Goal: Task Accomplishment & Management: Manage account settings

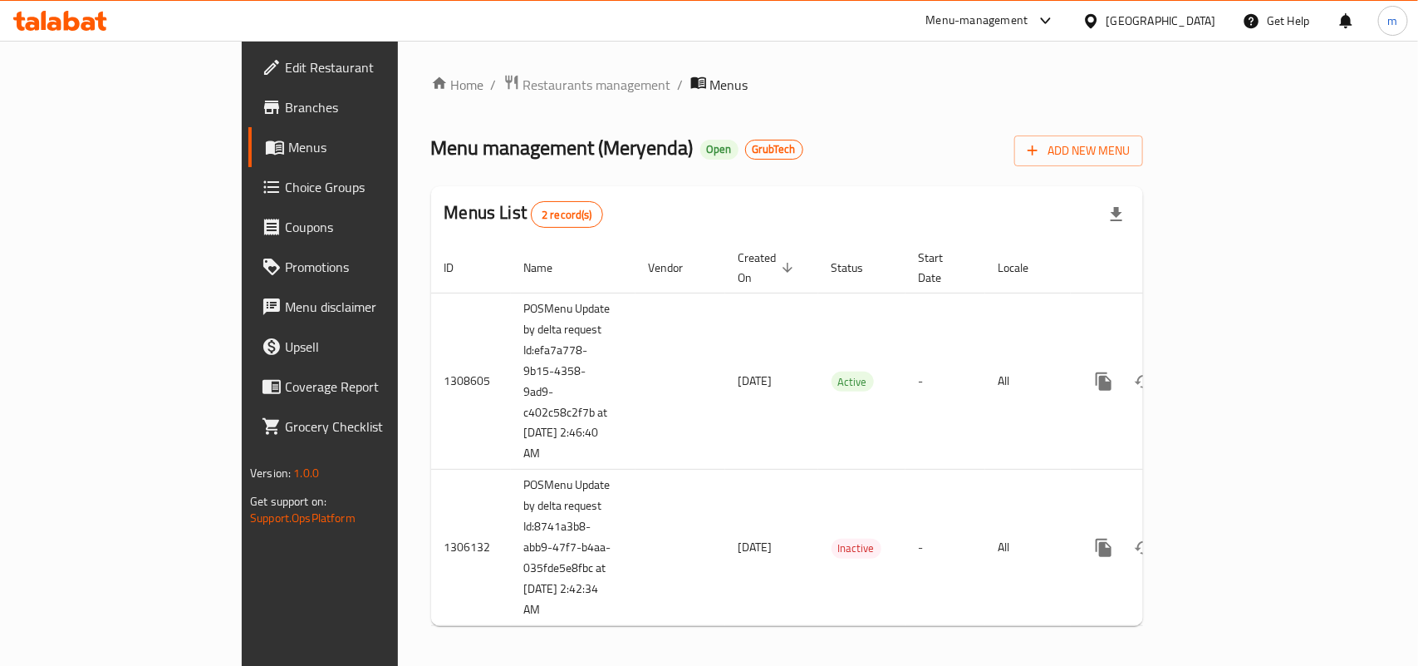
click at [93, 17] on icon at bounding box center [60, 21] width 94 height 20
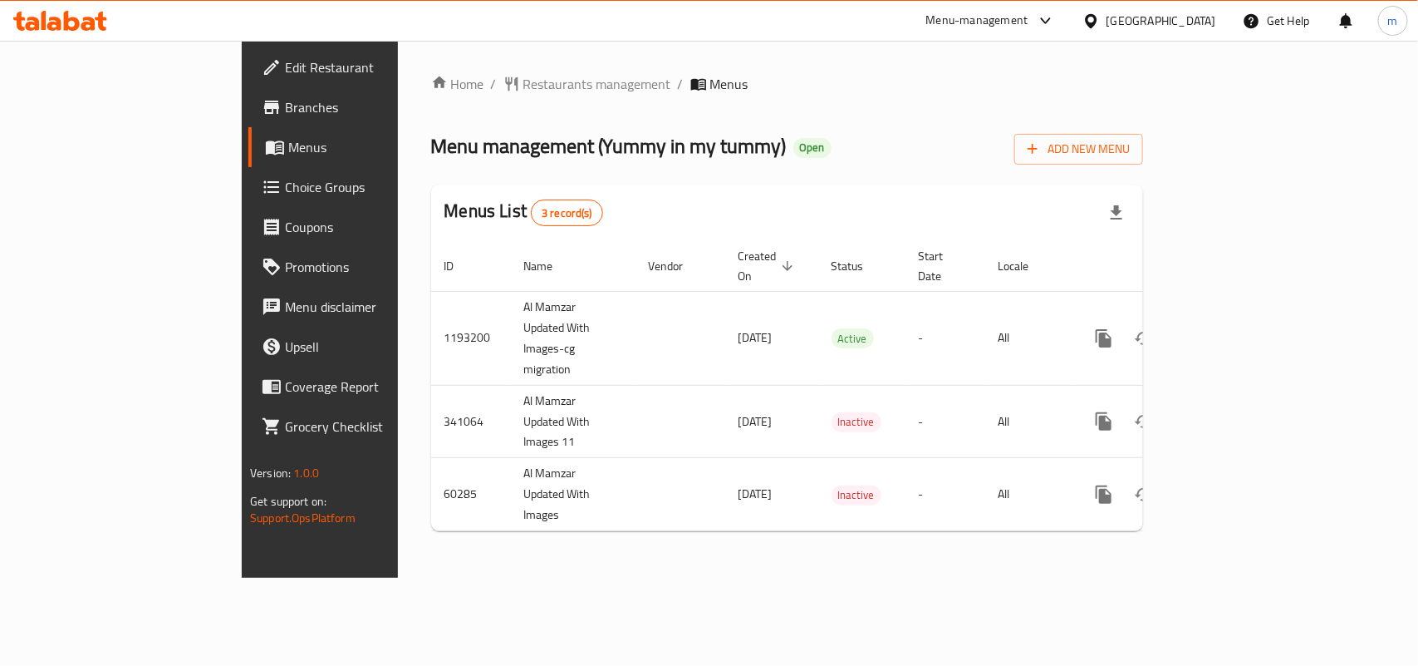
click at [285, 191] on span "Choice Groups" at bounding box center [375, 187] width 180 height 20
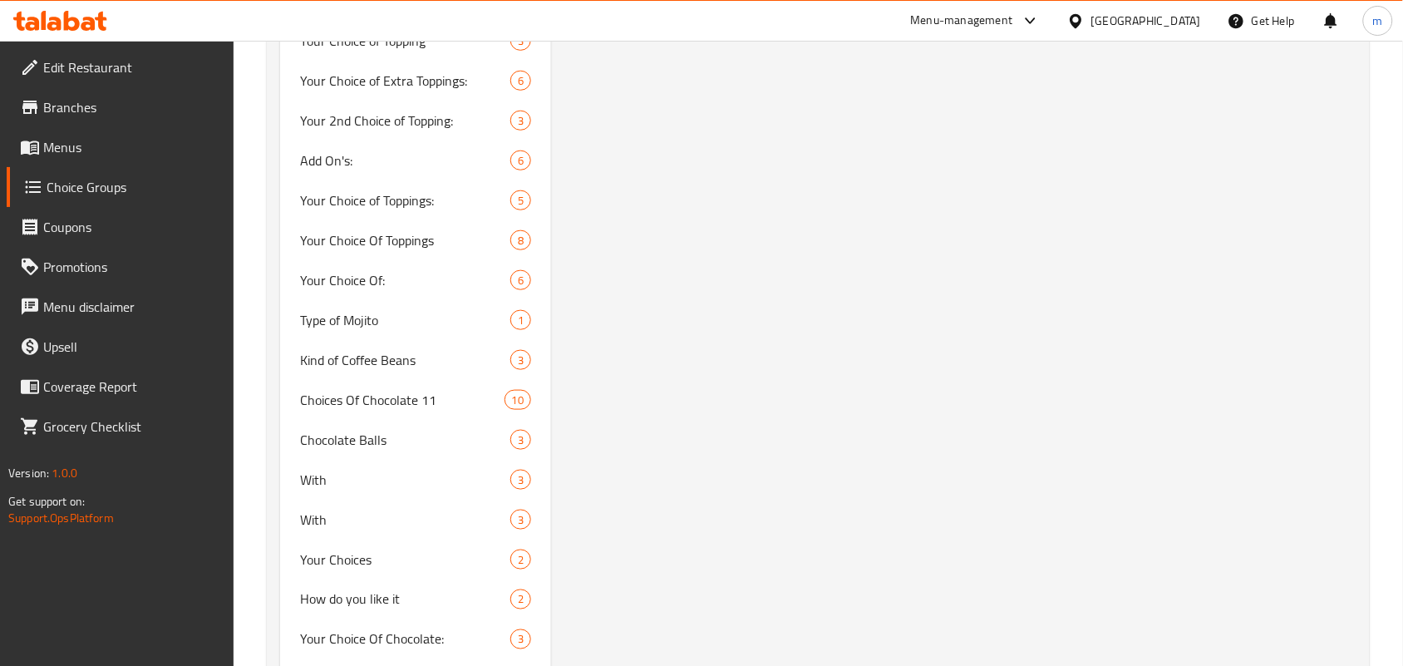
scroll to position [2169, 0]
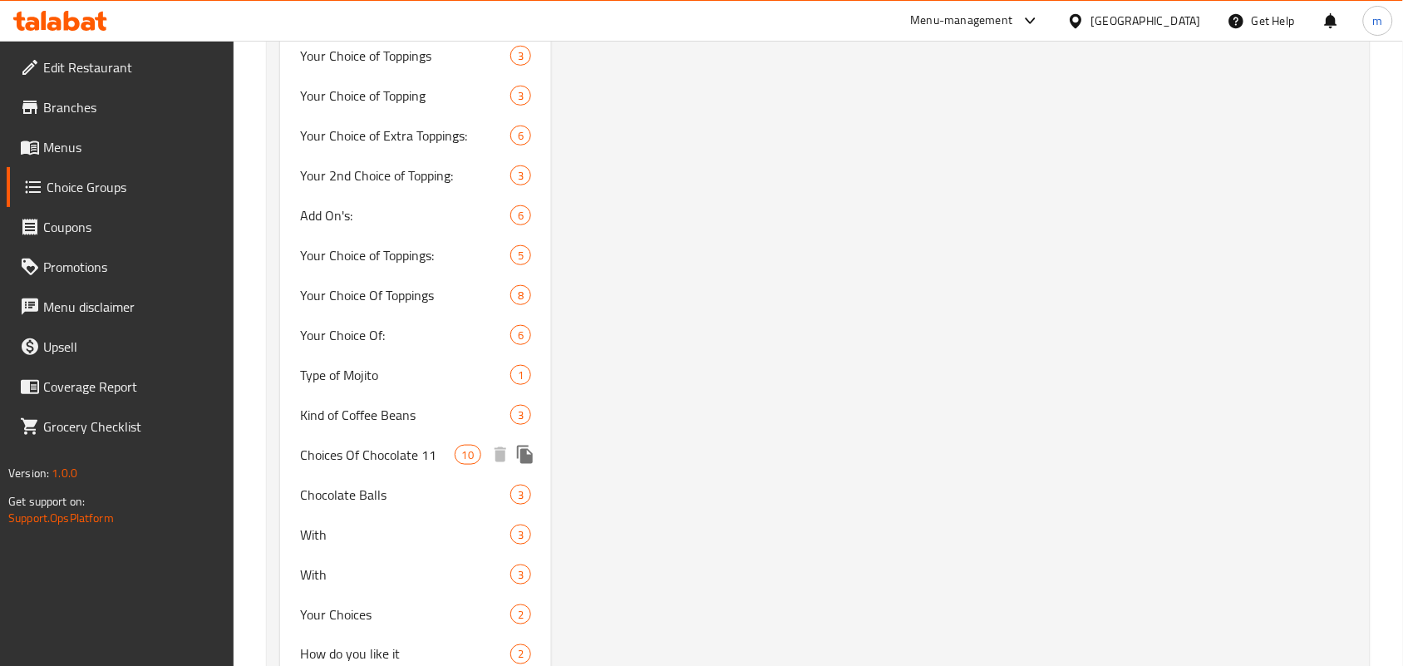
click at [408, 454] on span "Choices Of Chocolate 11" at bounding box center [377, 455] width 154 height 20
type input "Choices Of Chocolate 11"
type input "اختيارات الشوكولاتة 11"
type input "0"
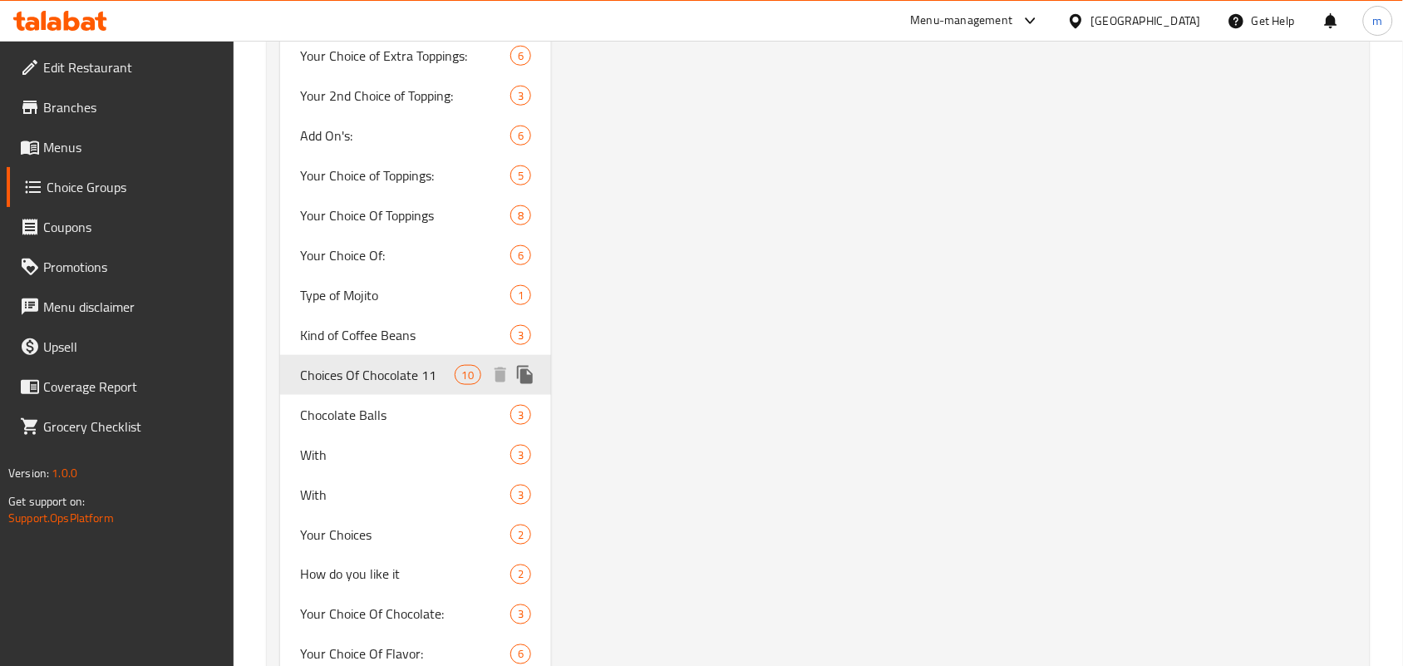
scroll to position [2285, 0]
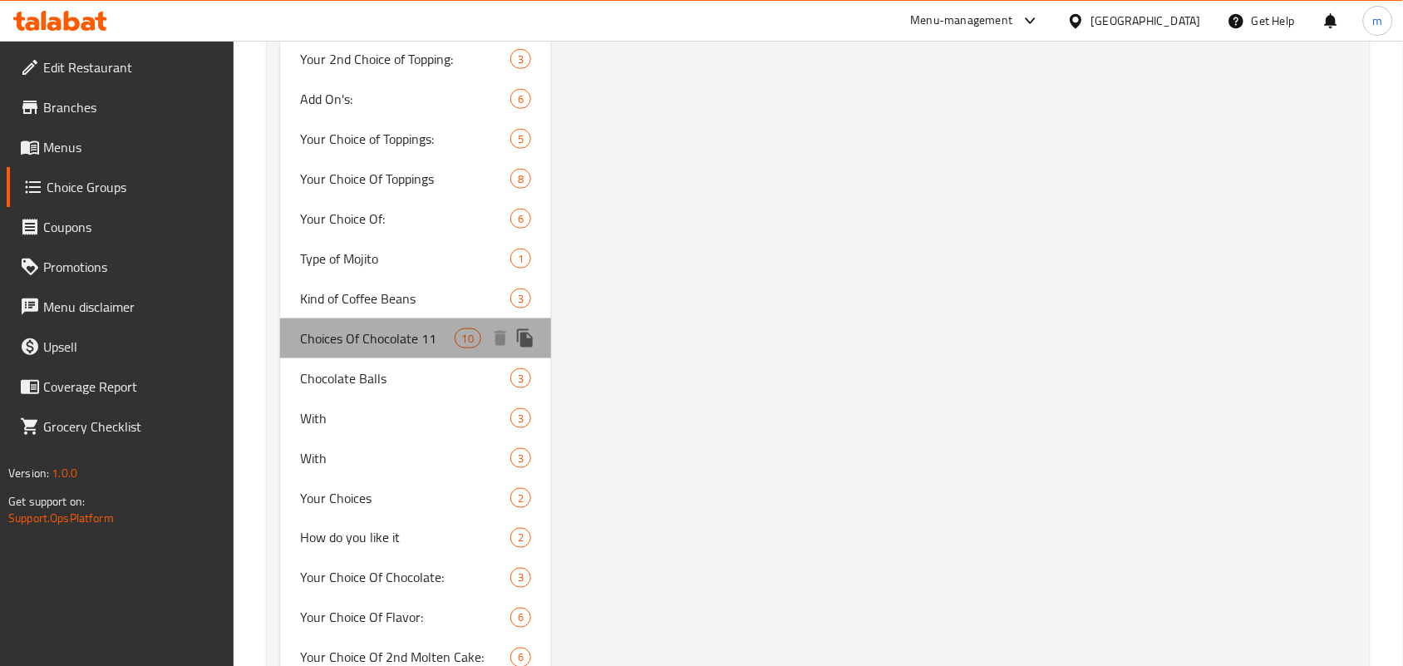
click at [418, 338] on span "Choices Of Chocolate 11" at bounding box center [377, 338] width 154 height 20
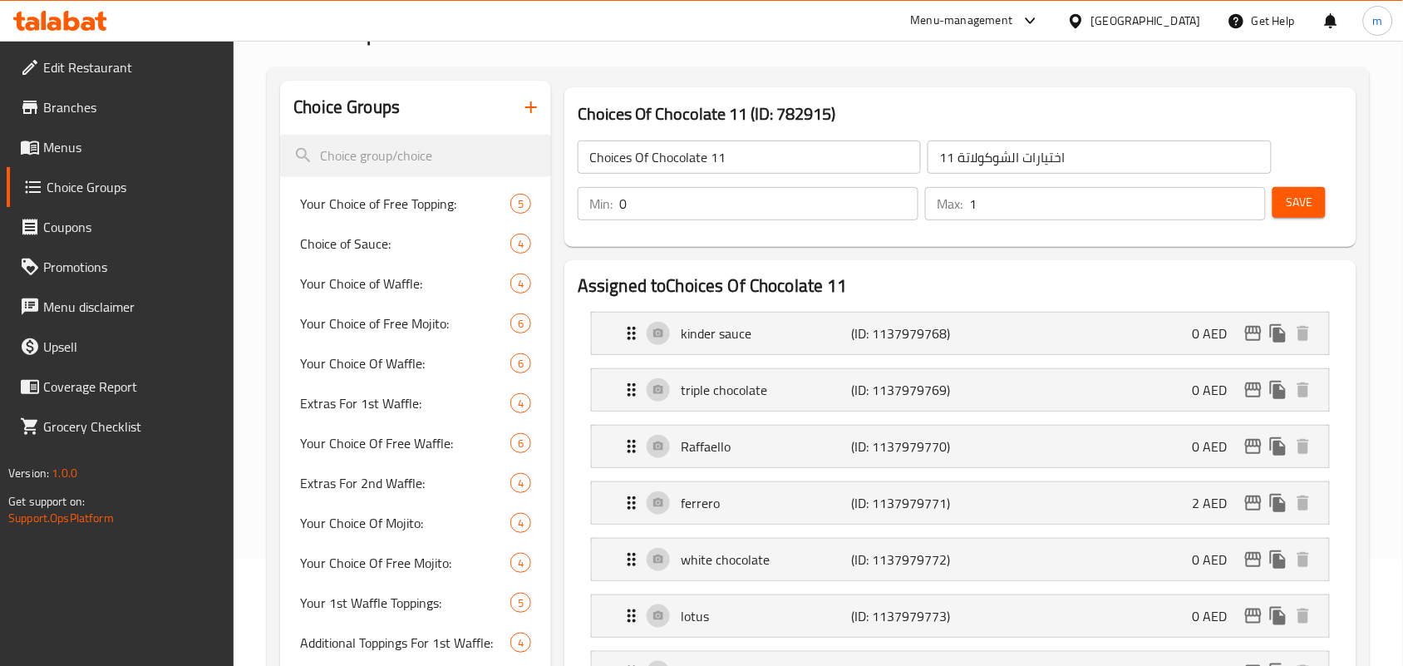
scroll to position [0, 0]
